Goal: Task Accomplishment & Management: Use online tool/utility

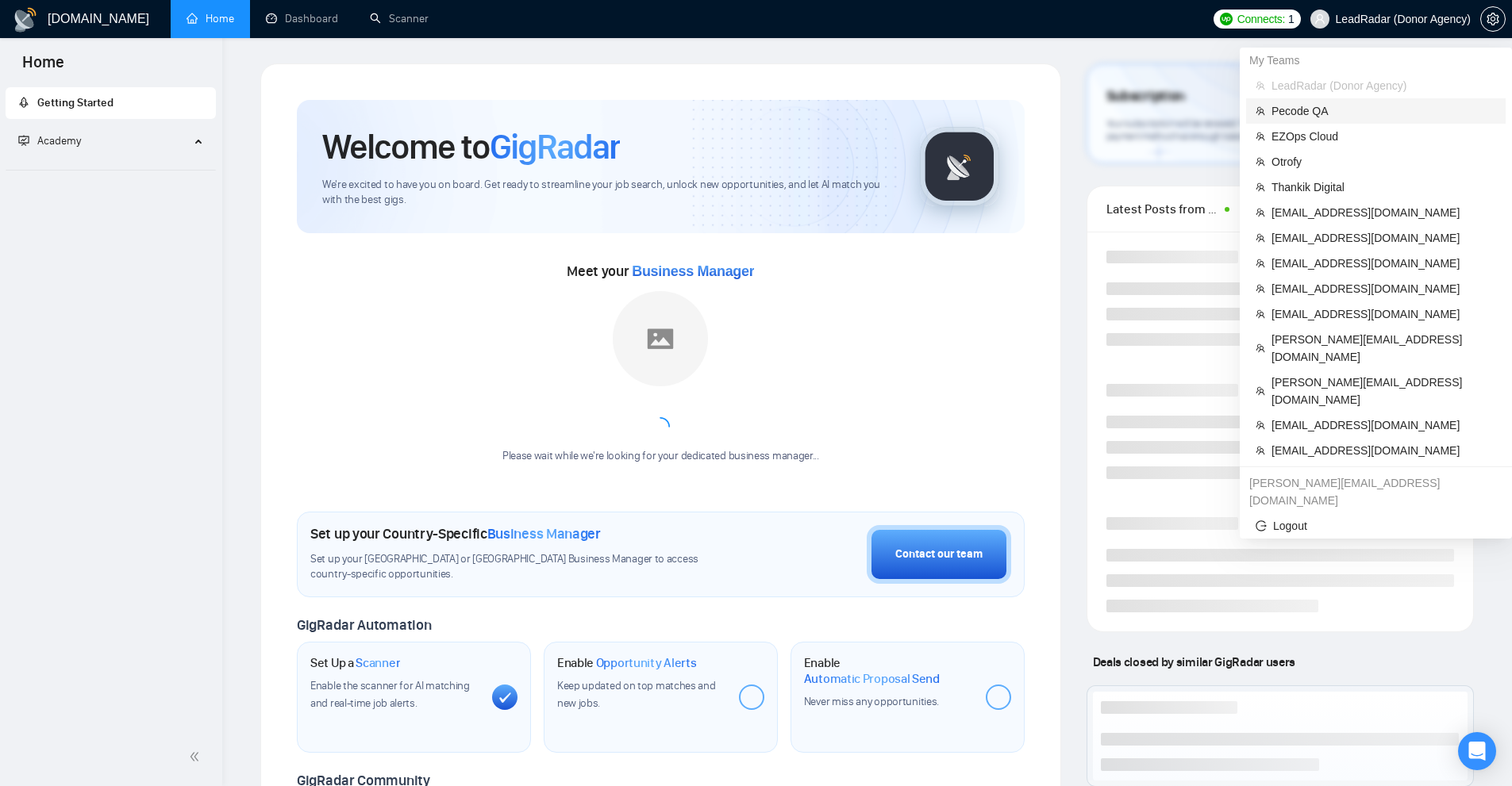
click at [1338, 110] on span "Pecode QA" at bounding box center [1384, 111] width 225 height 18
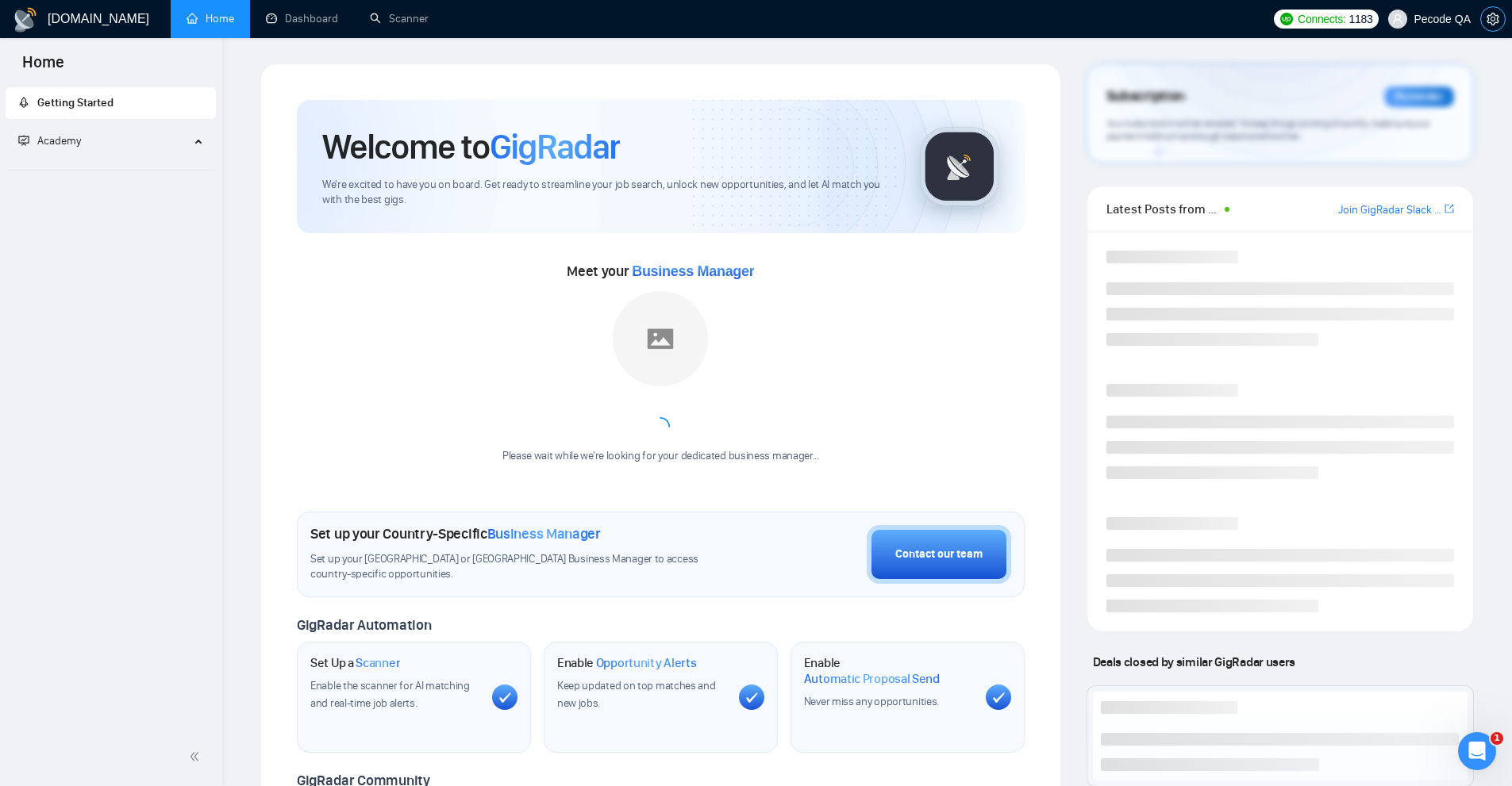
click at [1492, 22] on icon "setting" at bounding box center [1492, 19] width 13 height 13
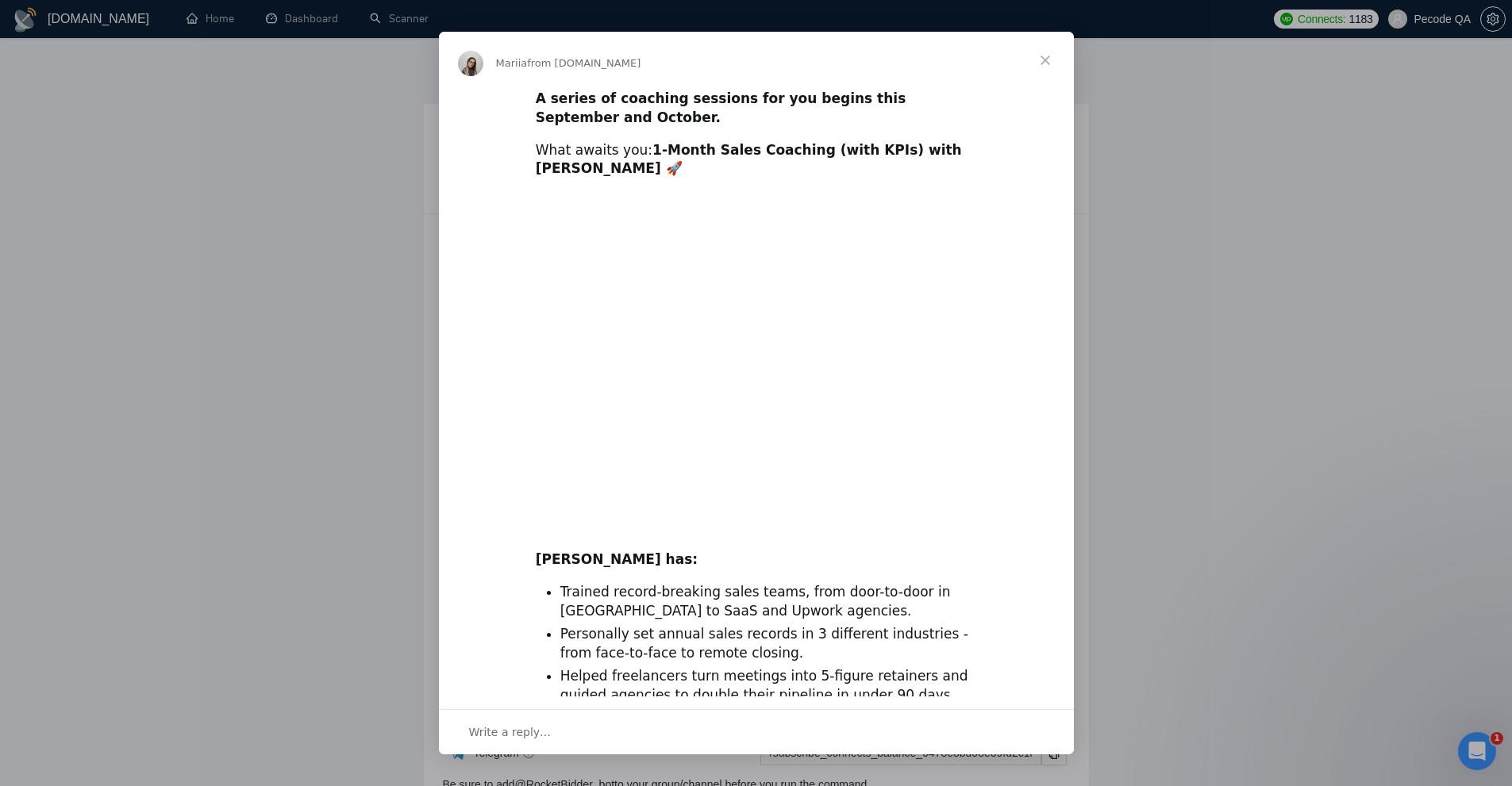
click at [1072, 82] on span "Close" at bounding box center [1045, 60] width 57 height 57
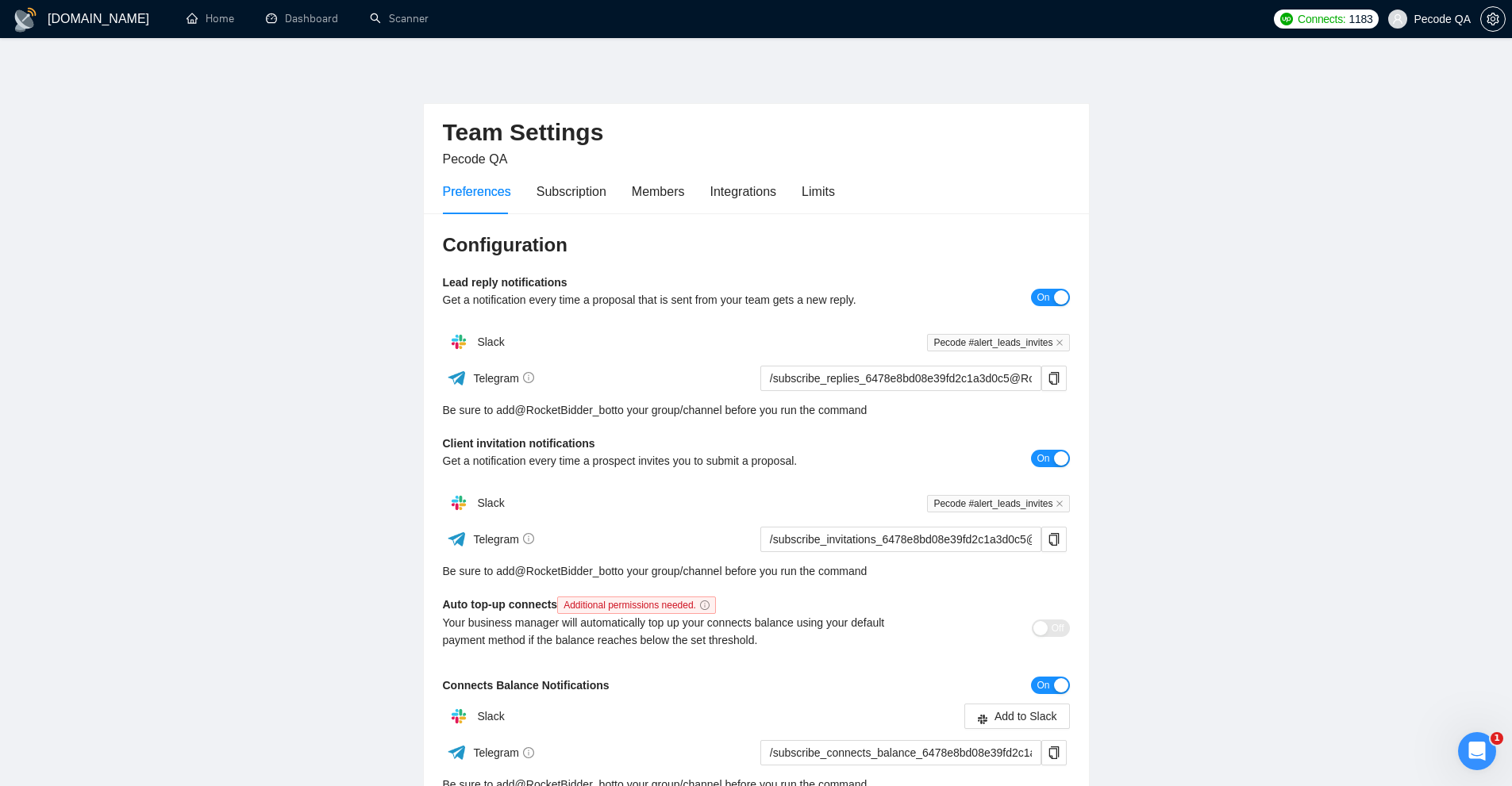
click at [782, 211] on div "Preferences Subscription Members Integrations Limits" at bounding box center [639, 191] width 392 height 45
click at [827, 193] on div "Limits" at bounding box center [819, 191] width 33 height 20
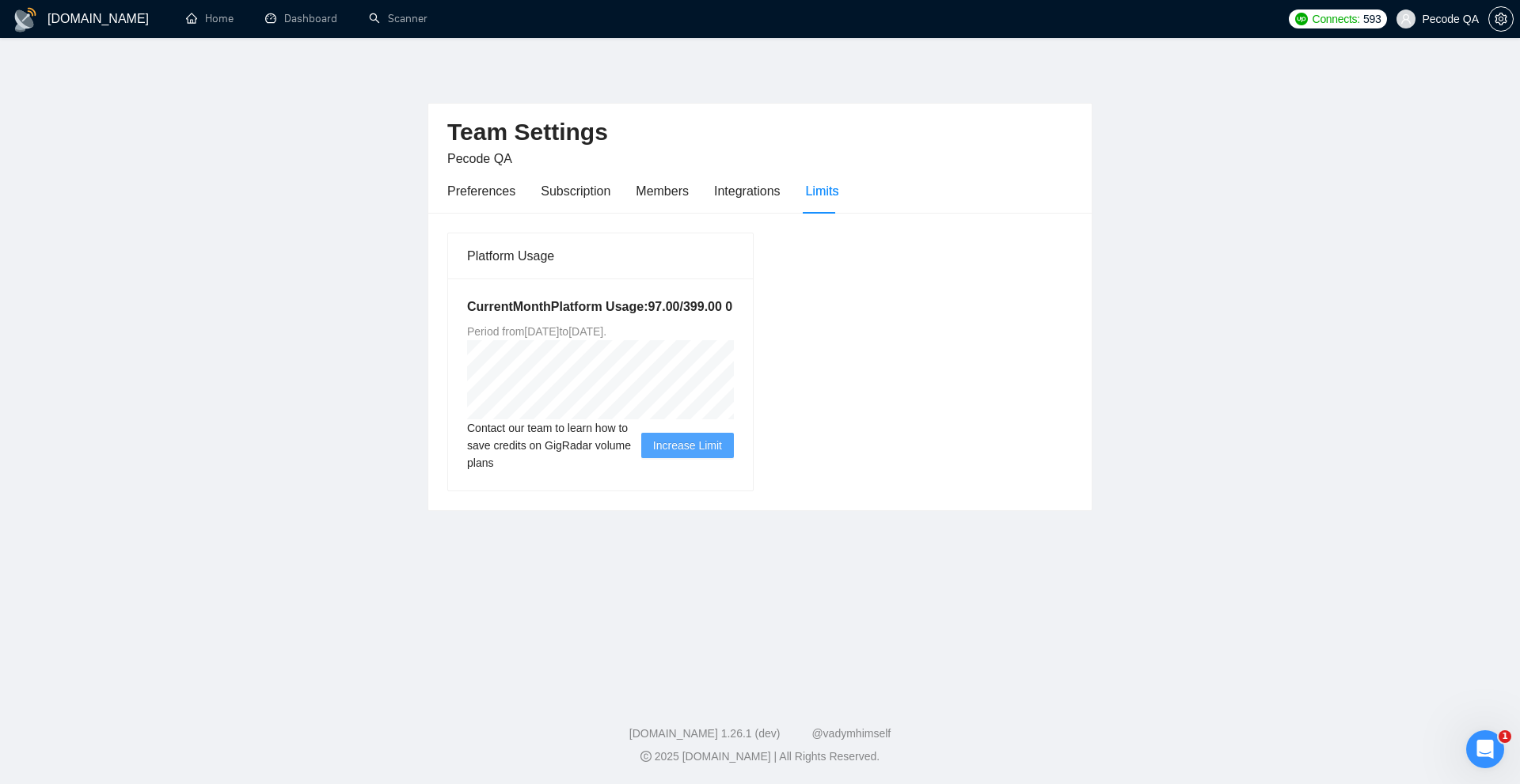
click at [779, 197] on div "Preferences Subscription Members Integrations Limits" at bounding box center [643, 191] width 391 height 45
click at [770, 197] on div "Integrations" at bounding box center [747, 191] width 67 height 20
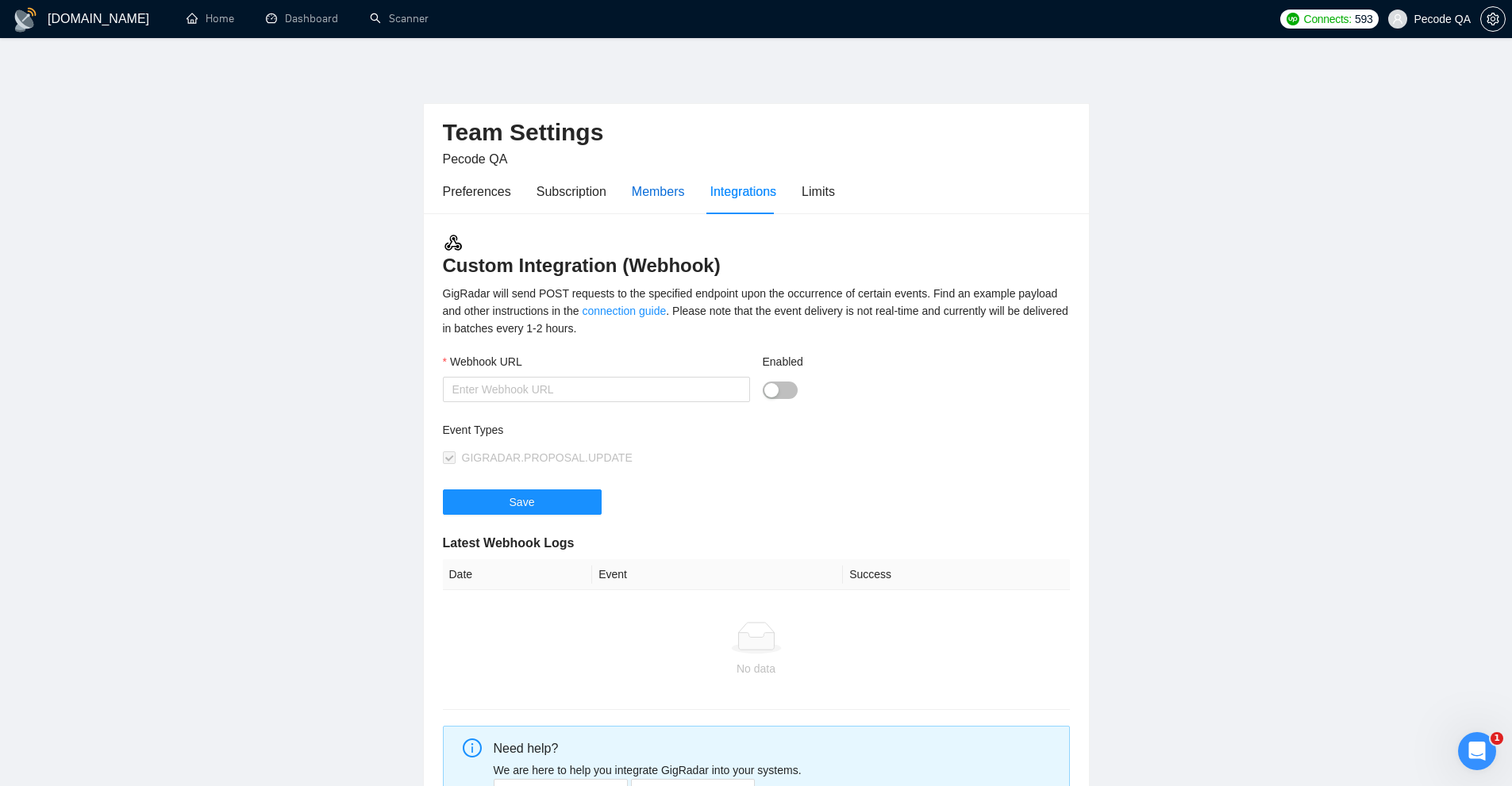
click at [665, 192] on div "Members" at bounding box center [658, 191] width 53 height 20
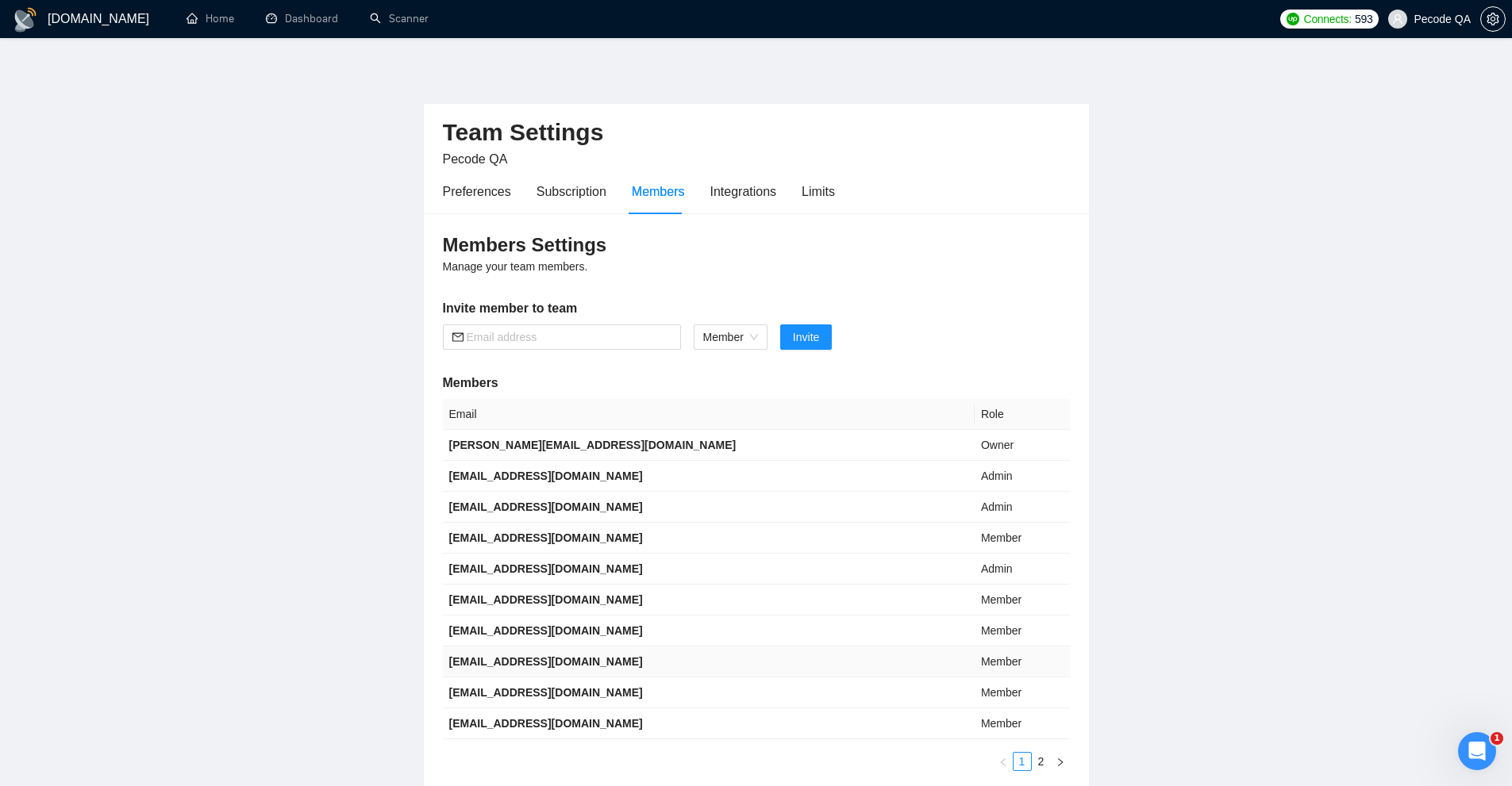
scroll to position [79, 0]
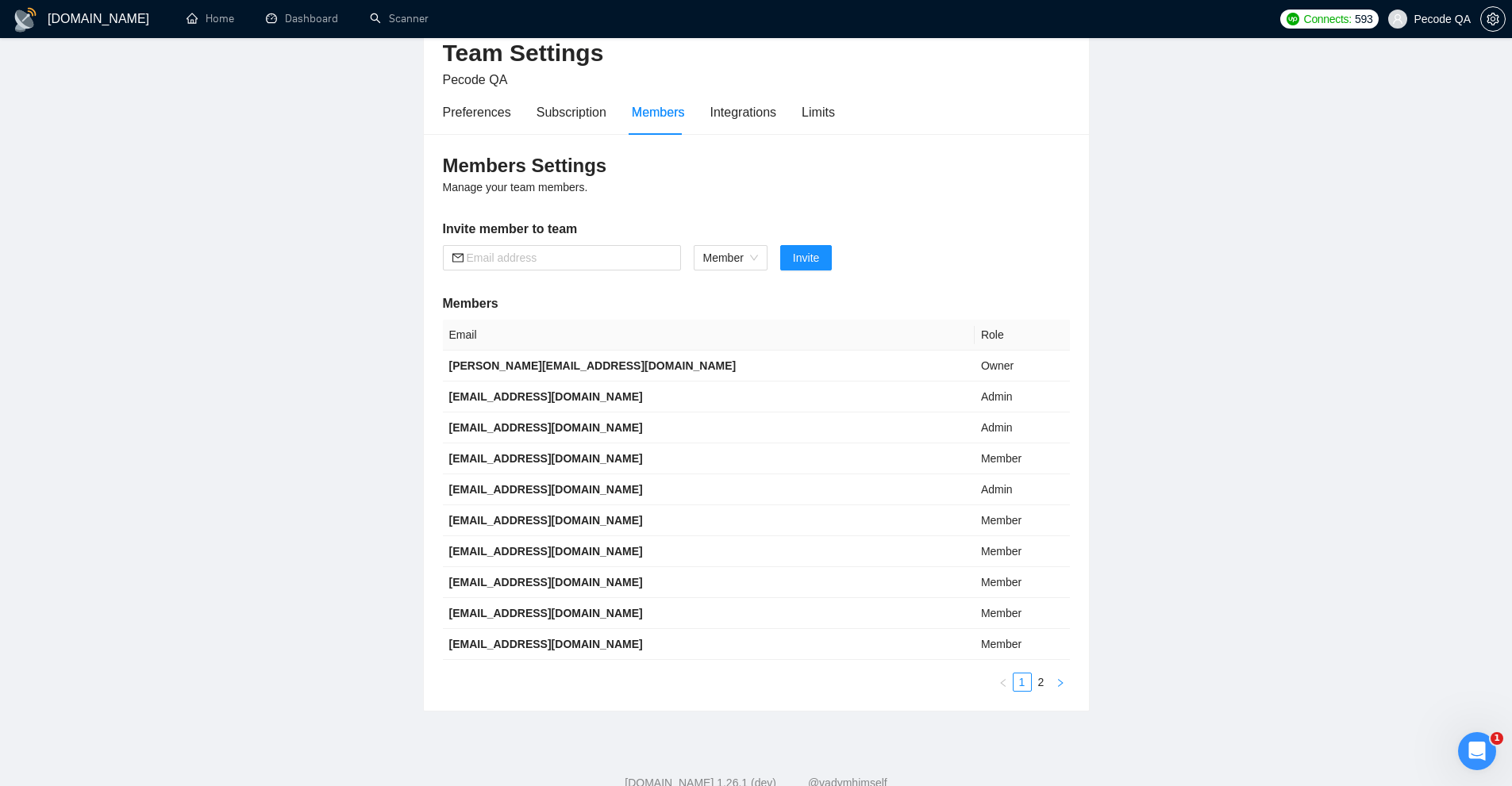
click at [1067, 680] on button "button" at bounding box center [1060, 681] width 19 height 19
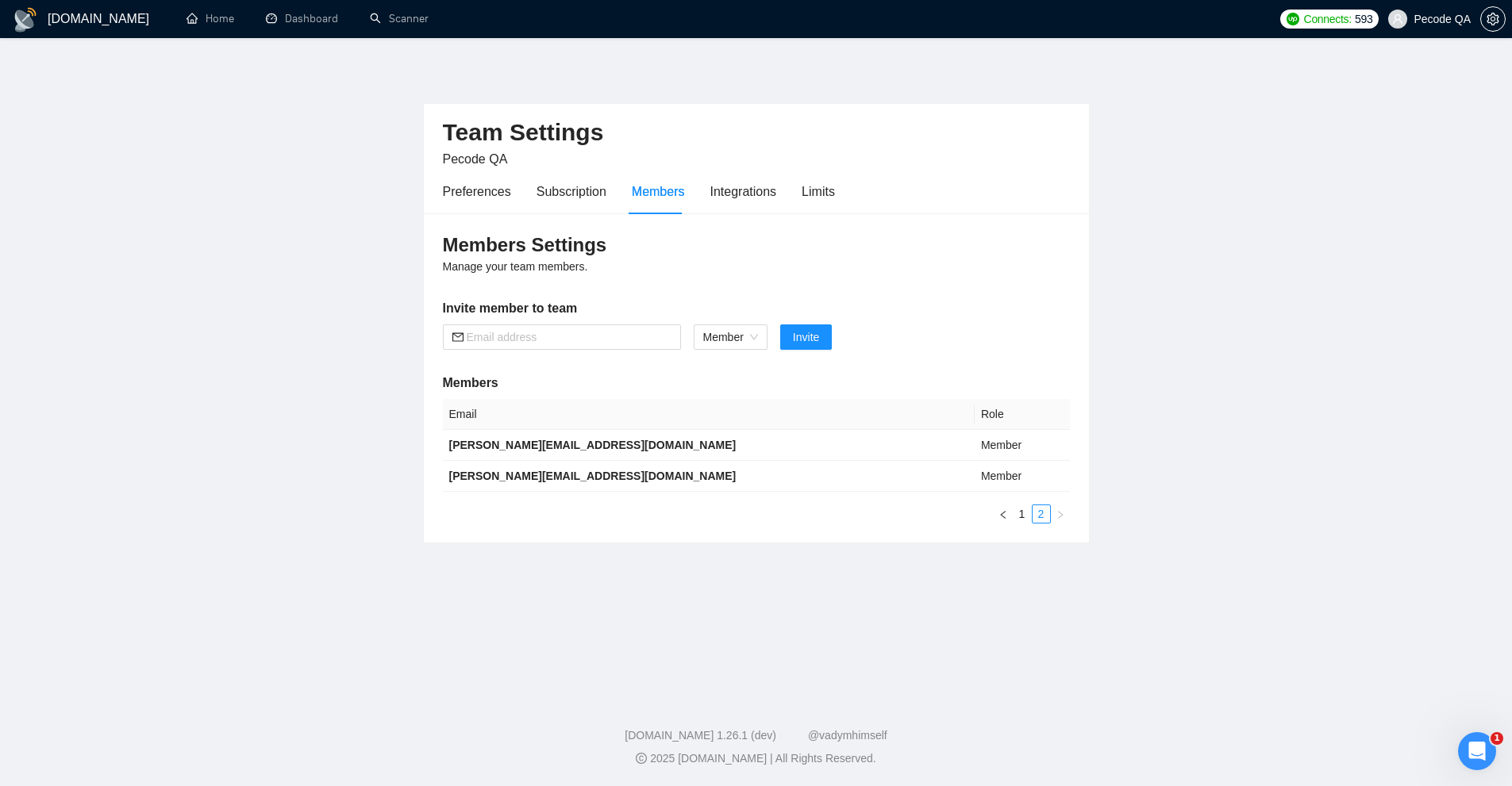
scroll to position [0, 0]
click at [1014, 511] on button "button" at bounding box center [1008, 514] width 19 height 19
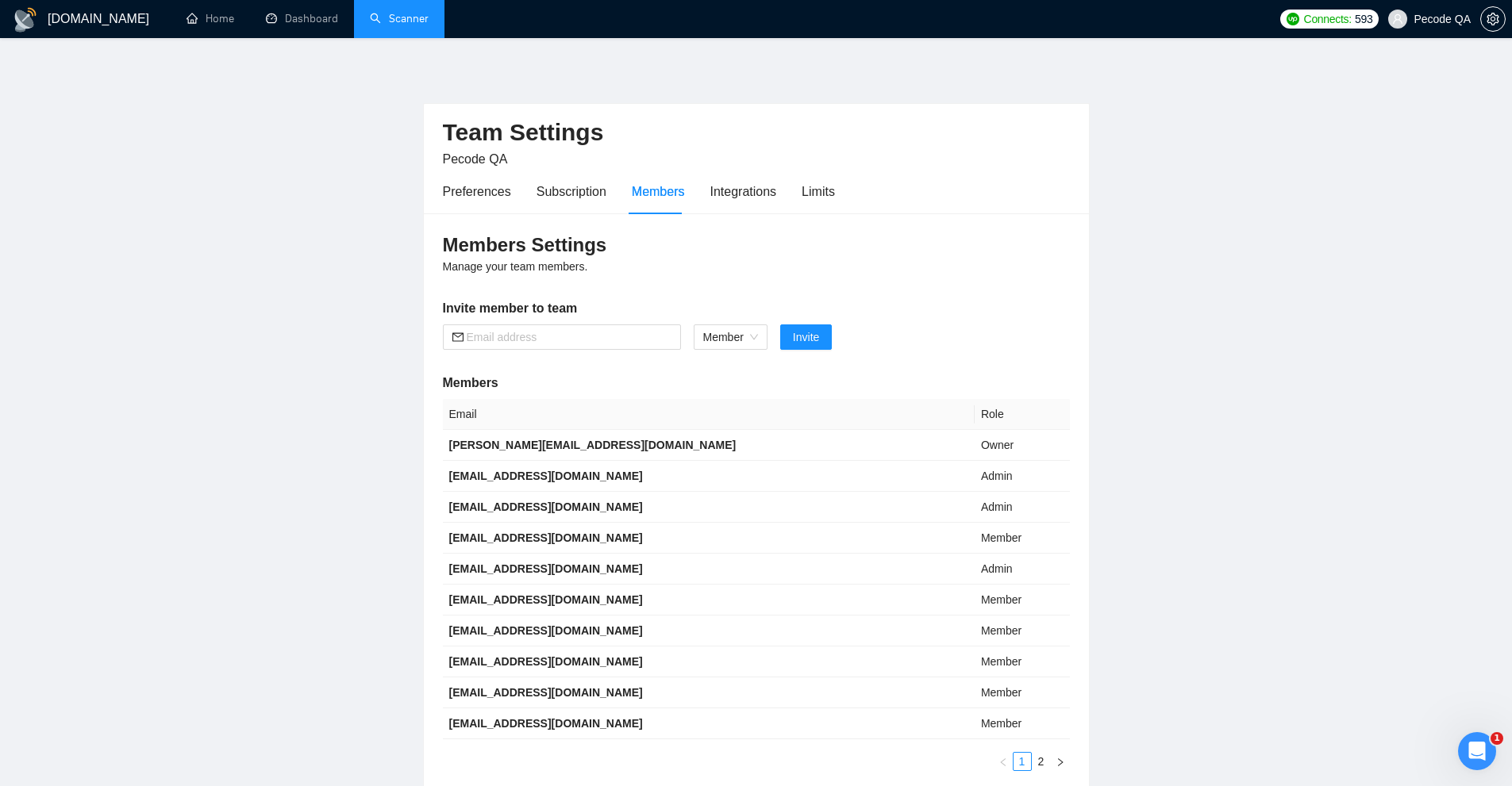
click at [374, 25] on link "Scanner" at bounding box center [399, 19] width 59 height 14
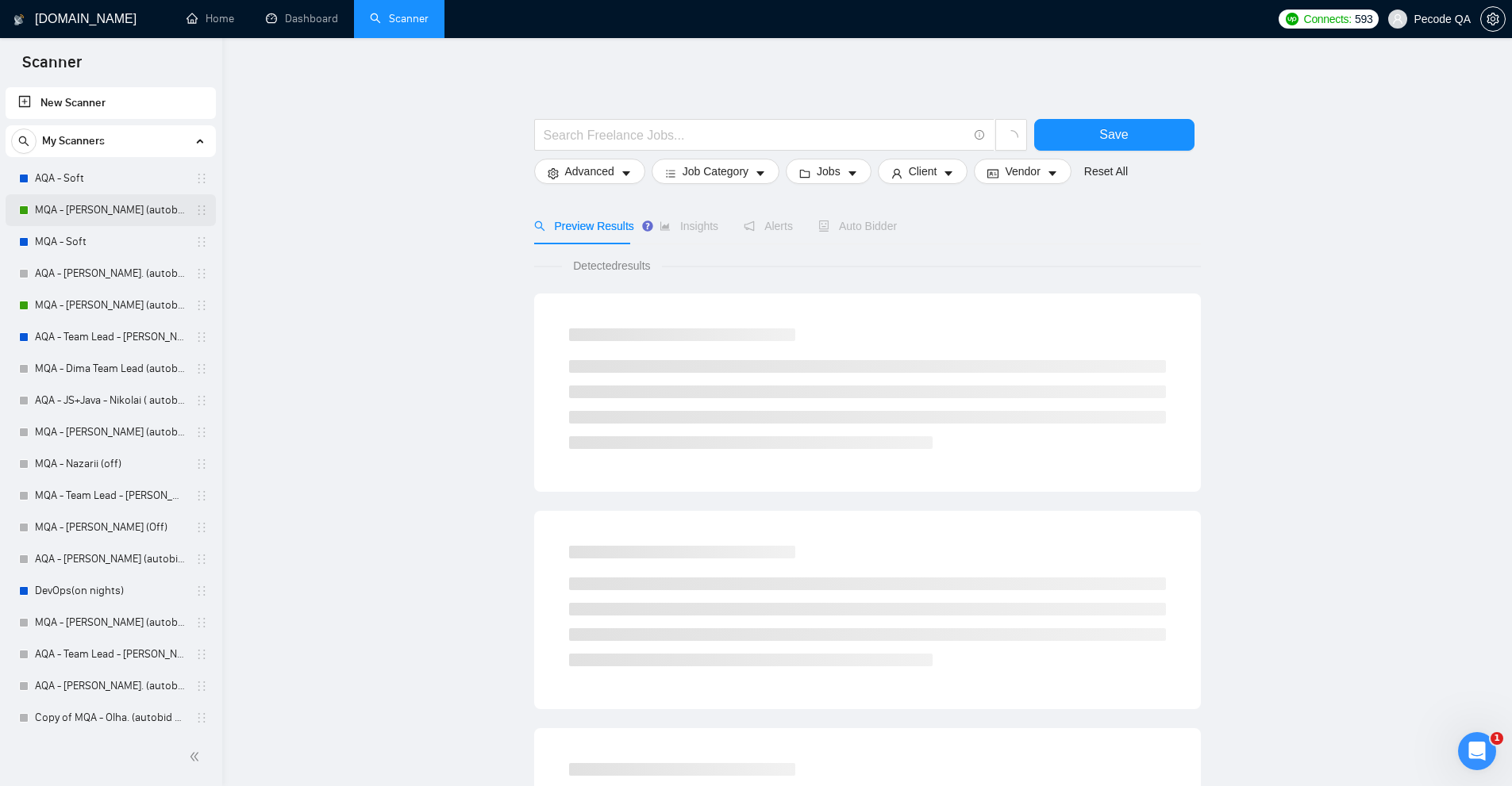
click at [102, 205] on link "MQA - [PERSON_NAME] (autobid On)" at bounding box center [111, 210] width 151 height 31
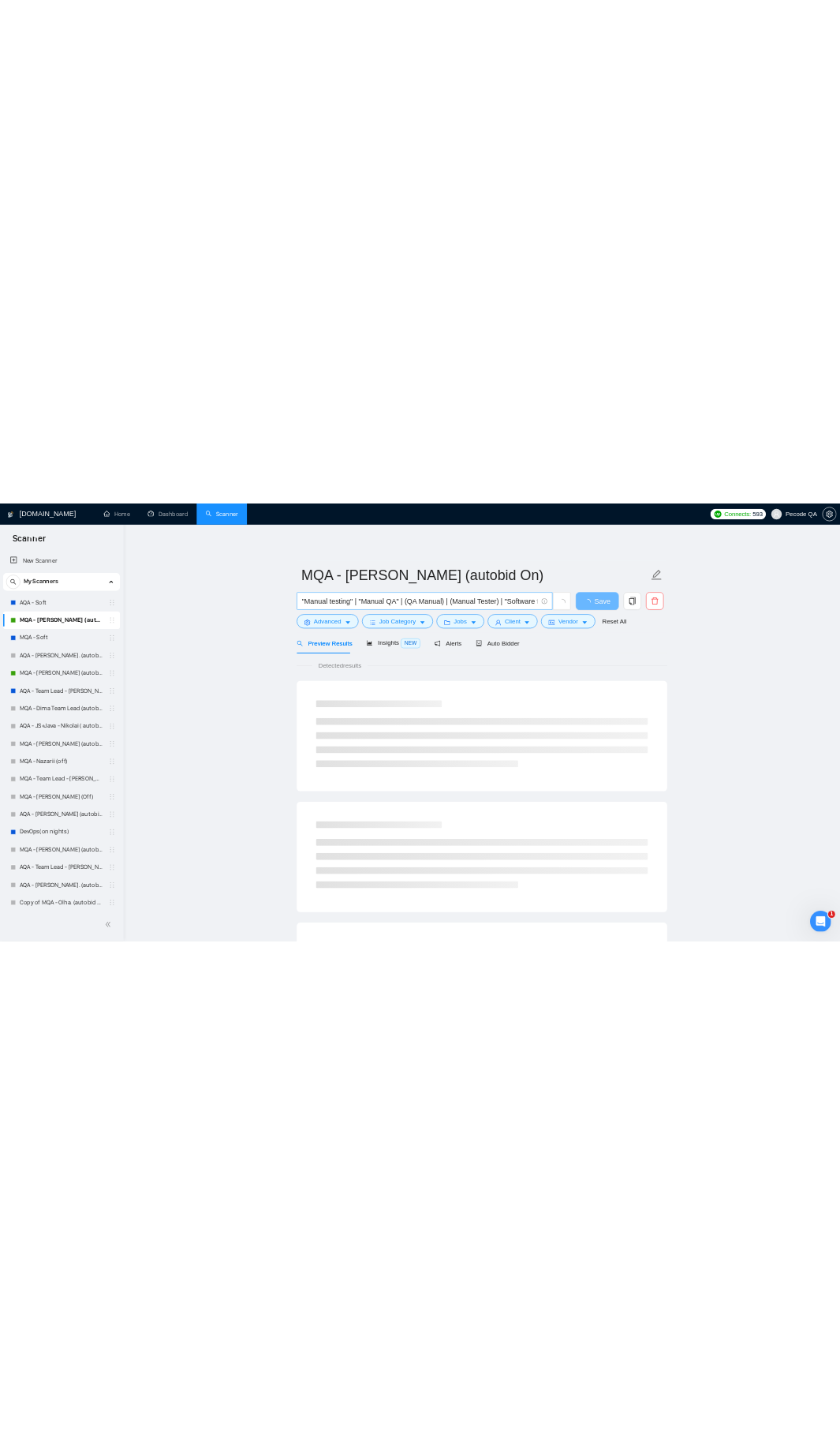
scroll to position [0, 499]
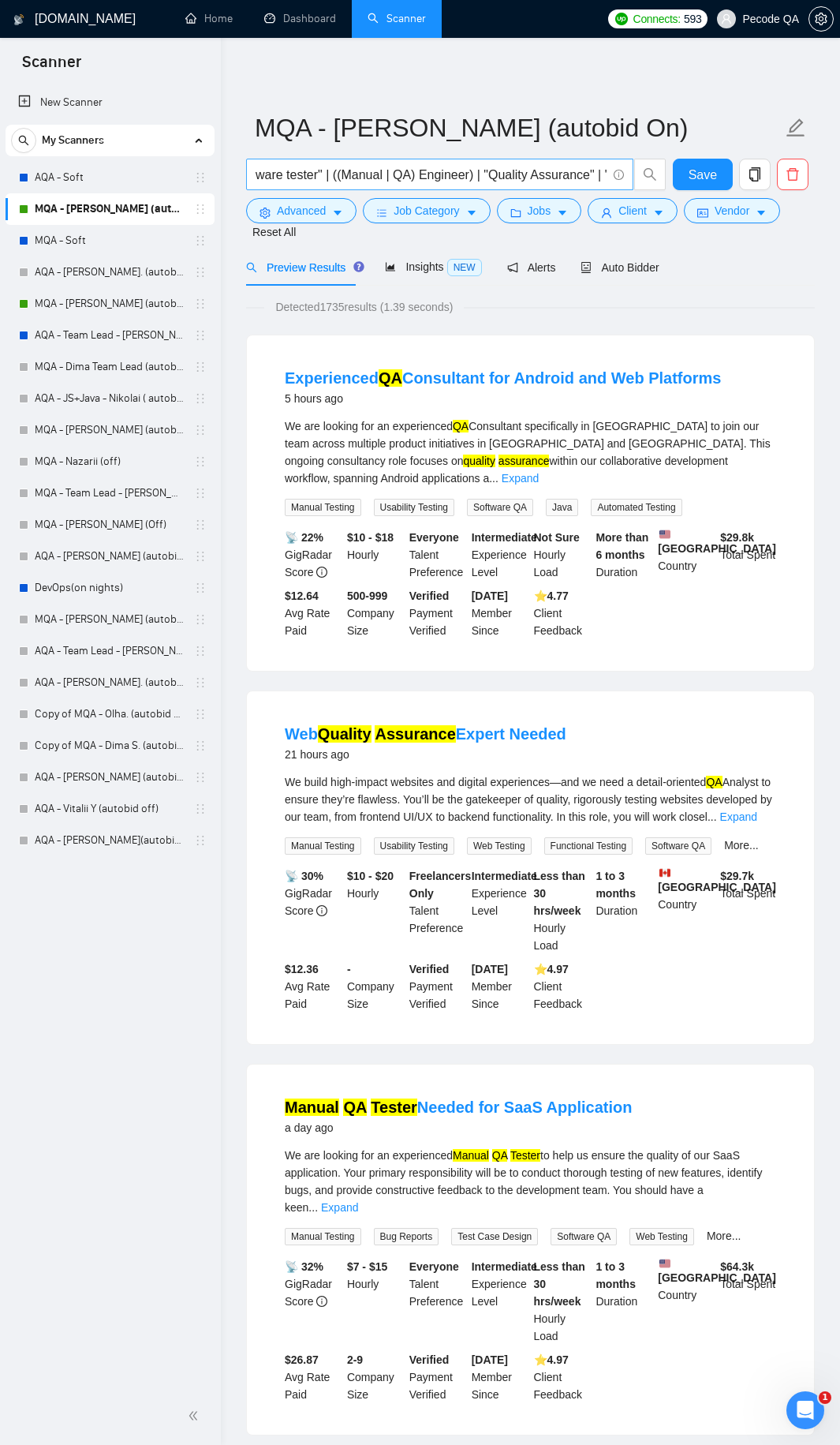
click at [539, 173] on input ""Manual testing" | "Manual QA" | (QA Manual) | (Manual Tester) | "Software test…" at bounding box center [431, 175] width 351 height 20
